Goal: Navigation & Orientation: Find specific page/section

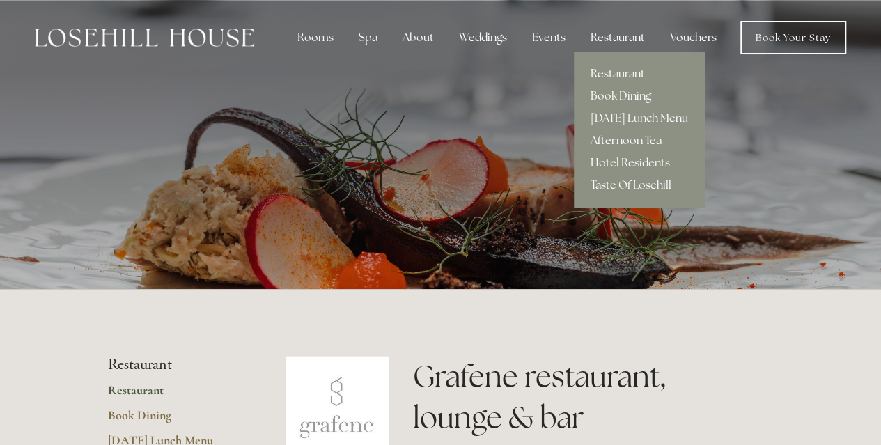
click at [627, 72] on link "Restaurant" at bounding box center [639, 74] width 131 height 22
click at [622, 40] on div "Restaurant" at bounding box center [617, 38] width 77 height 28
click at [604, 68] on link "Restaurant" at bounding box center [639, 74] width 131 height 22
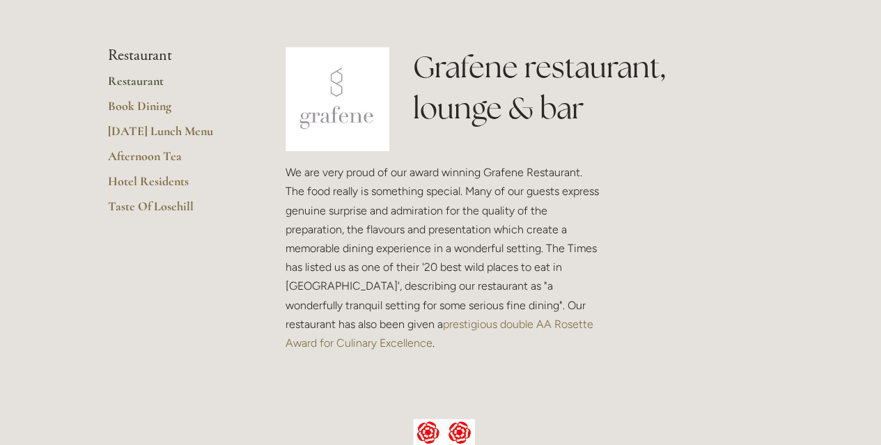
scroll to position [278, 0]
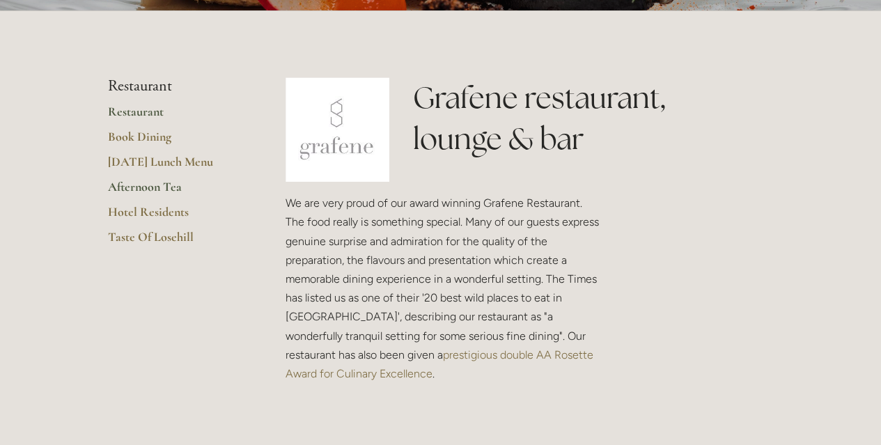
click at [177, 192] on link "Afternoon Tea" at bounding box center [174, 191] width 133 height 25
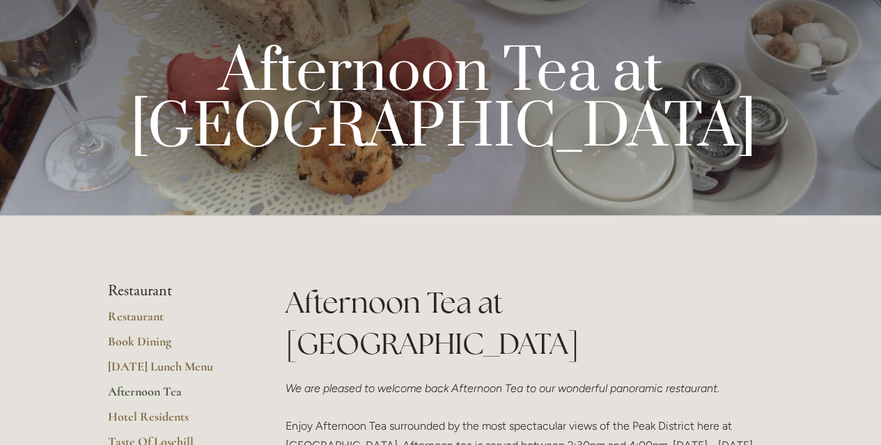
scroll to position [209, 0]
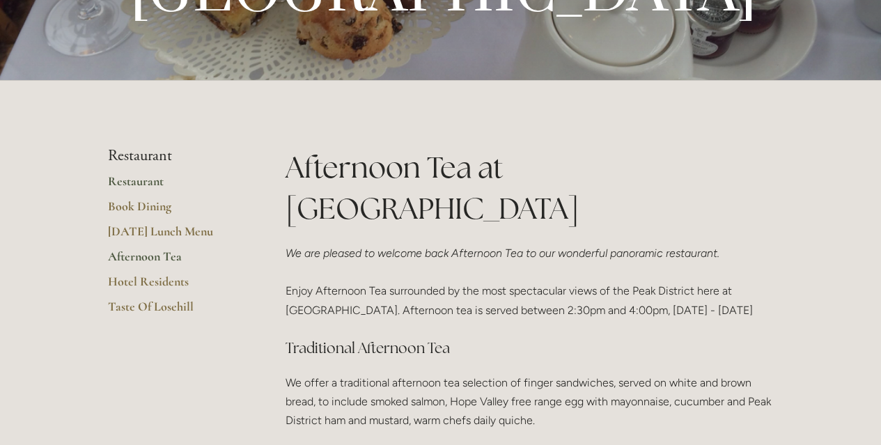
click at [160, 189] on link "Restaurant" at bounding box center [174, 185] width 133 height 25
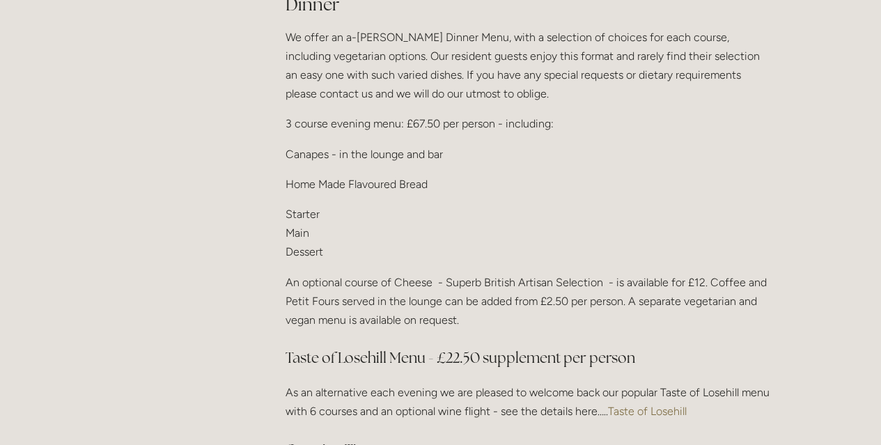
scroll to position [1671, 0]
